Goal: Navigation & Orientation: Find specific page/section

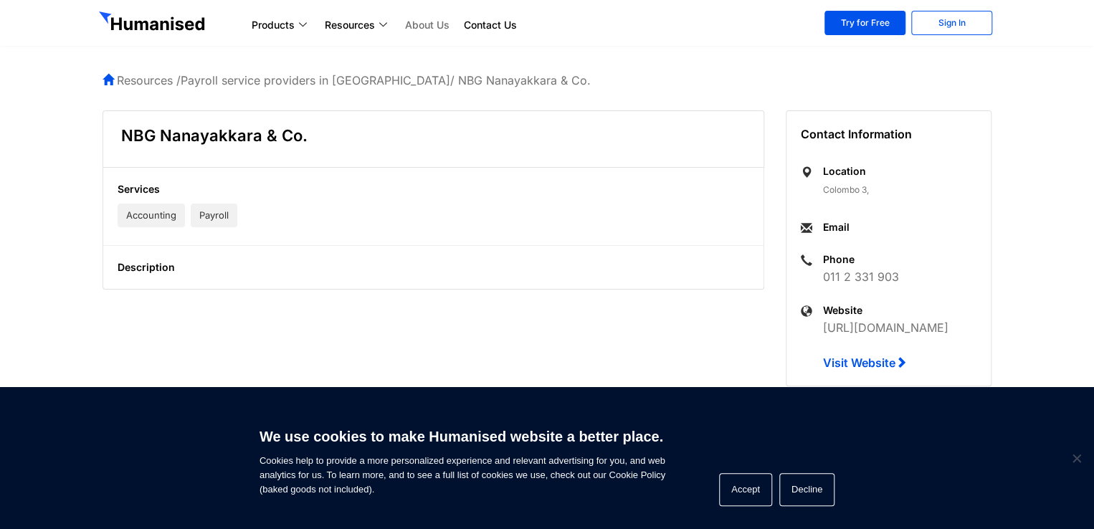
click at [439, 24] on link "About Us" at bounding box center [427, 24] width 59 height 17
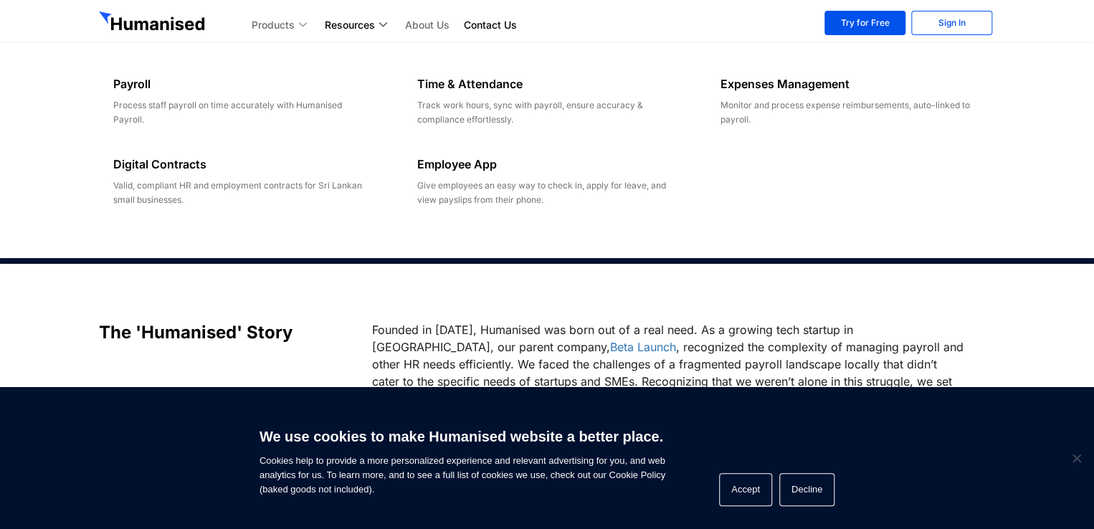
click at [298, 17] on link "Products" at bounding box center [280, 24] width 73 height 17
click at [301, 21] on icon at bounding box center [304, 25] width 11 height 8
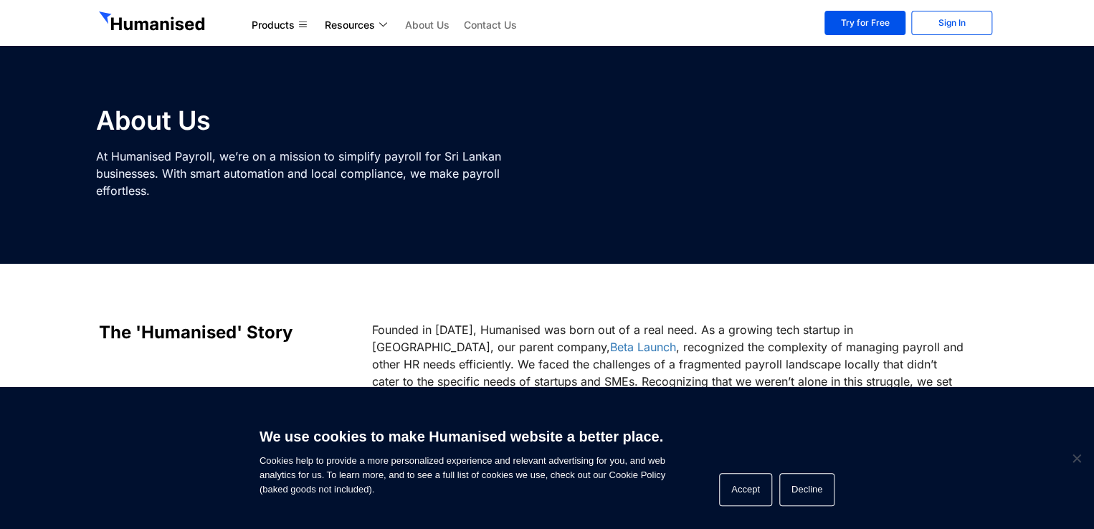
click at [505, 21] on link "Contact Us" at bounding box center [490, 24] width 67 height 17
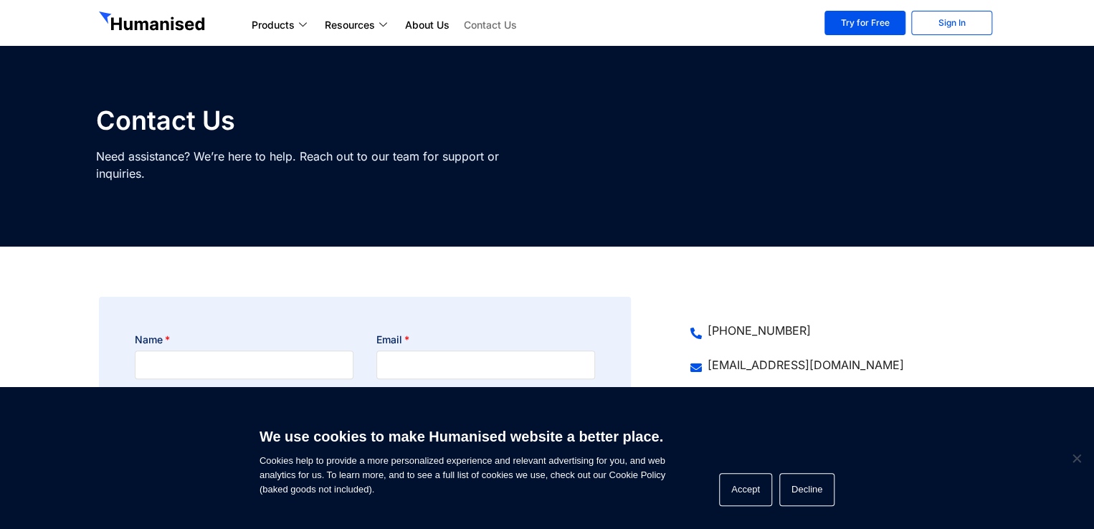
click at [153, 23] on img at bounding box center [153, 22] width 109 height 23
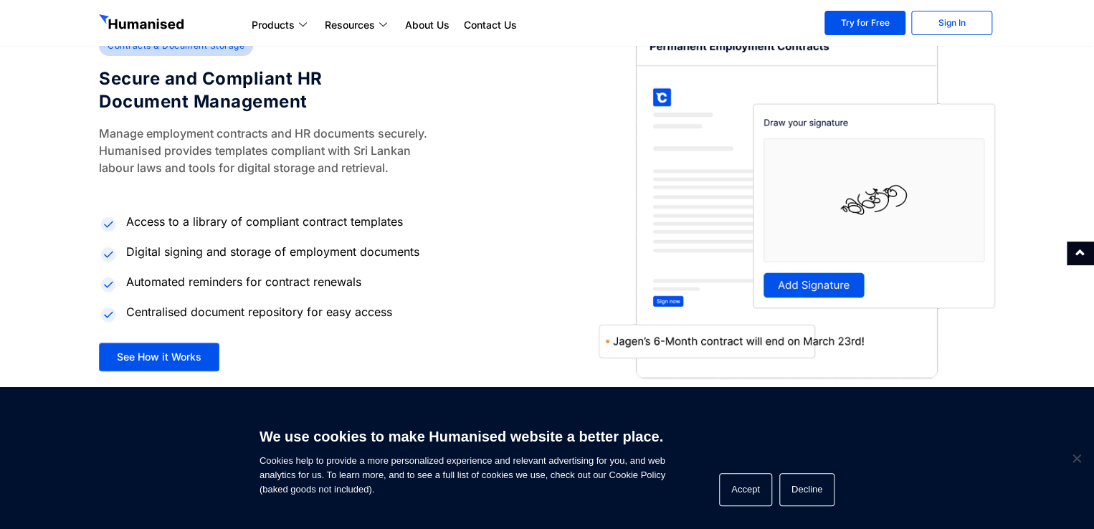
scroll to position [3008, 0]
